Goal: Task Accomplishment & Management: Use online tool/utility

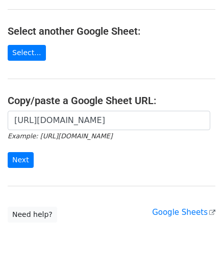
scroll to position [0, 222]
type input "https://docs.google.com/spreadsheets/d/1hZTg7C2rU7xUE7LVQhrb-Hu-7y3ejNbM4ITQng3…"
click at [26, 163] on input "Next" at bounding box center [21, 160] width 26 height 16
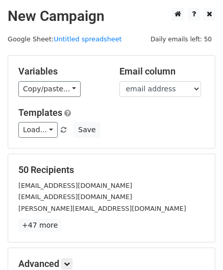
scroll to position [125, 0]
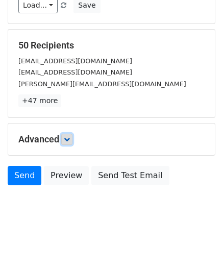
click at [64, 134] on link at bounding box center [66, 139] width 11 height 11
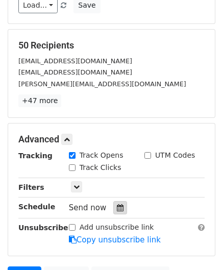
click at [117, 208] on icon at bounding box center [120, 207] width 7 height 7
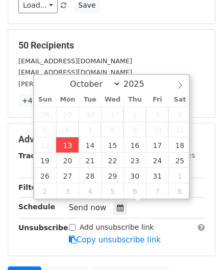
type input "[DATE] 12:00"
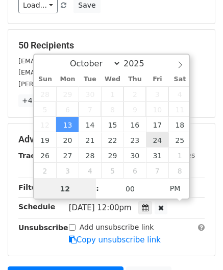
paste input "Hour"
type input "2"
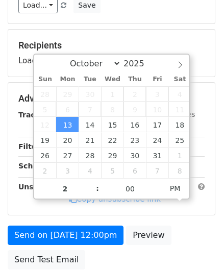
type input "[DATE] 14:00"
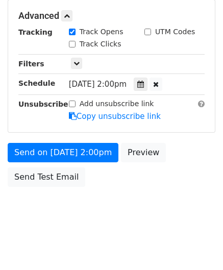
scroll to position [248, 0]
